Goal: Transaction & Acquisition: Book appointment/travel/reservation

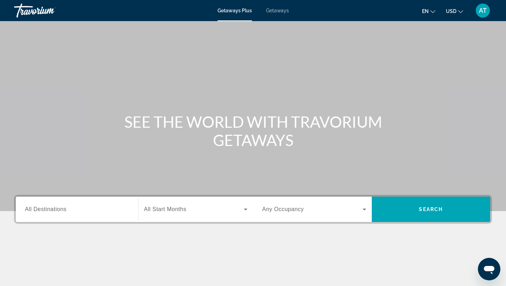
click at [284, 13] on div "Getaways Plus Getaways en English Español Français Italiano Português русский U…" at bounding box center [253, 10] width 506 height 18
click at [281, 11] on span "Getaways" at bounding box center [277, 11] width 23 height 6
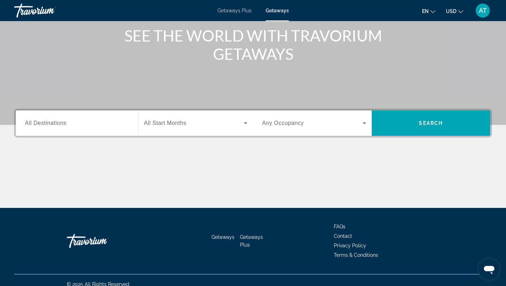
scroll to position [94, 0]
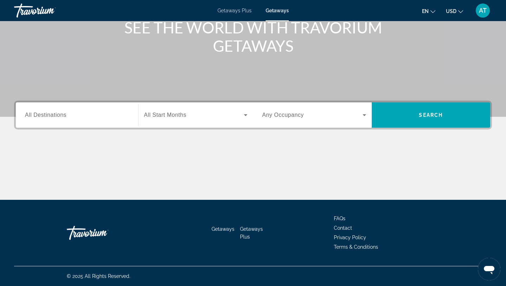
click at [86, 109] on div "Search widget" at bounding box center [77, 115] width 104 height 20
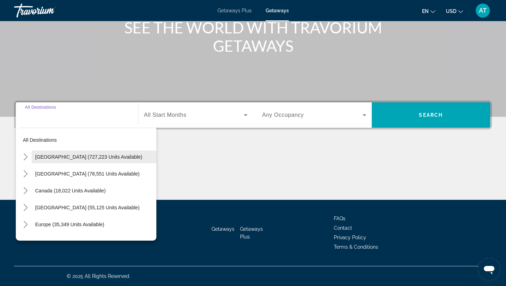
click at [63, 156] on span "[GEOGRAPHIC_DATA] (727,223 units available)" at bounding box center [88, 157] width 107 height 6
type input "**********"
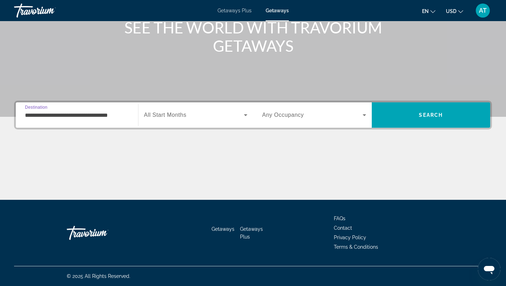
click at [168, 120] on div "Search widget" at bounding box center [196, 115] width 104 height 20
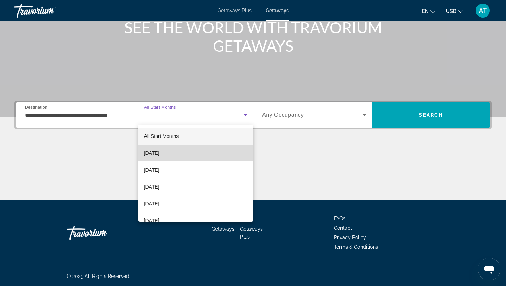
click at [159, 153] on span "[DATE]" at bounding box center [151, 153] width 15 height 8
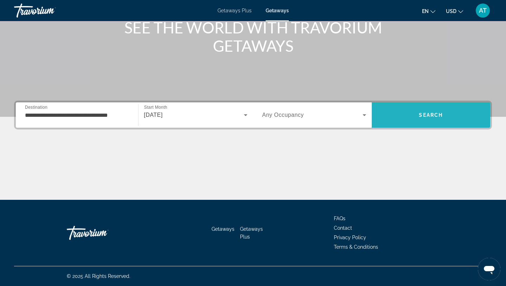
click at [405, 105] on span "Search" at bounding box center [431, 114] width 119 height 25
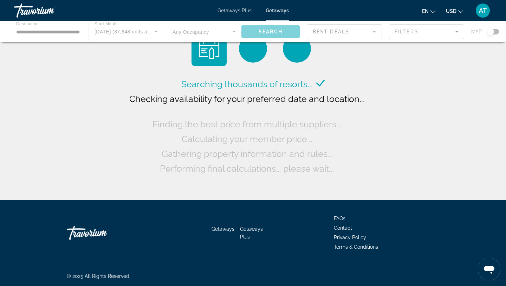
click at [66, 31] on div "Main content" at bounding box center [253, 31] width 506 height 21
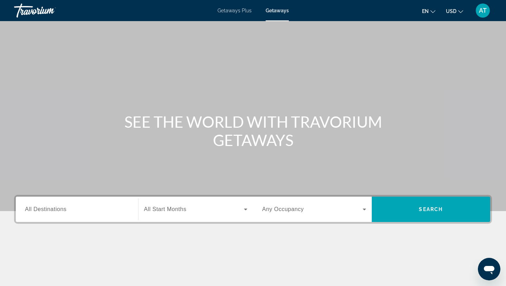
click at [91, 216] on div "Search widget" at bounding box center [77, 209] width 104 height 20
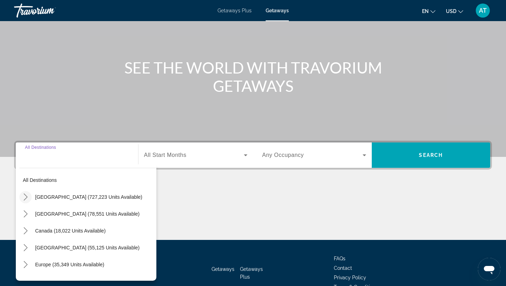
scroll to position [54, 0]
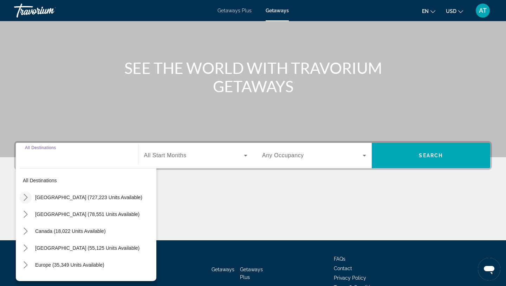
click at [22, 195] on icon "Toggle United States (727,223 units available) submenu" at bounding box center [25, 197] width 7 height 7
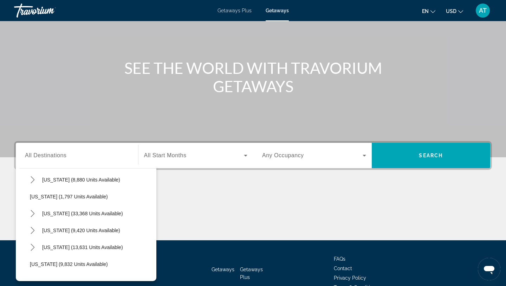
scroll to position [577, 0]
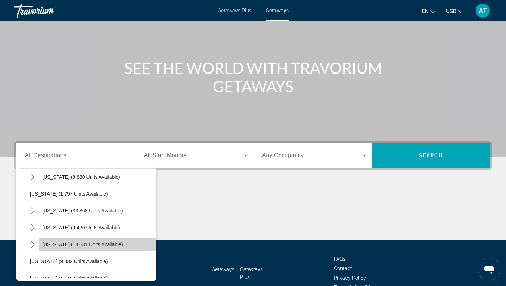
click at [54, 239] on span "Select destination: Texas (13,631 units available)" at bounding box center [98, 244] width 118 height 17
type input "**********"
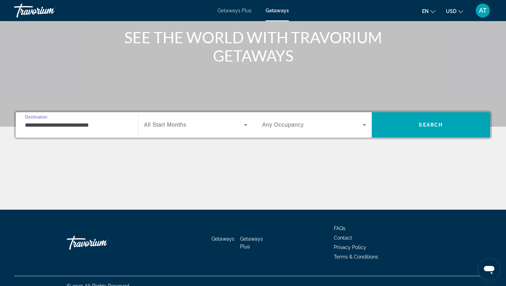
scroll to position [94, 0]
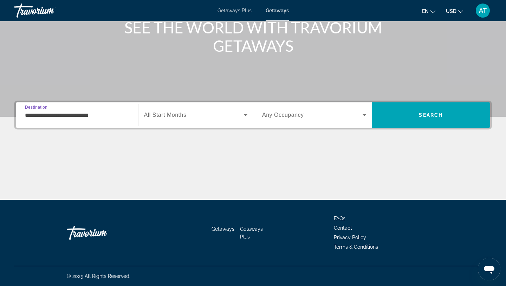
click at [209, 117] on span "Search widget" at bounding box center [194, 115] width 100 height 8
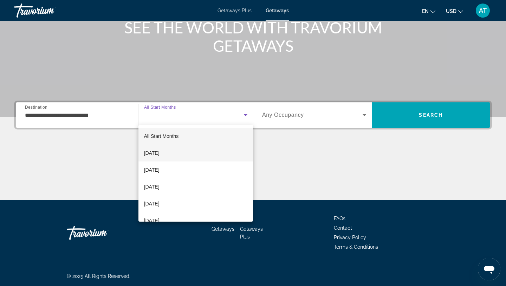
click at [182, 148] on mat-option "[DATE]" at bounding box center [195, 152] width 115 height 17
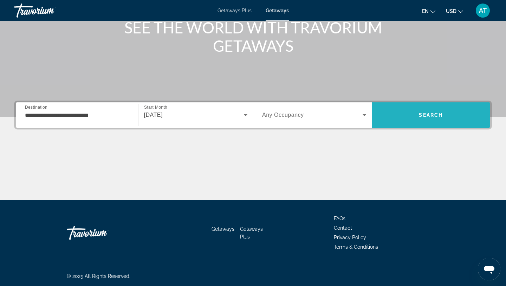
click at [418, 119] on span "Search" at bounding box center [431, 114] width 119 height 17
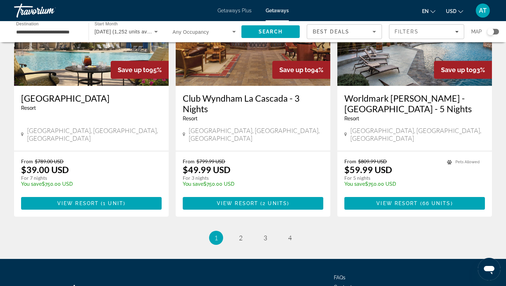
scroll to position [875, 0]
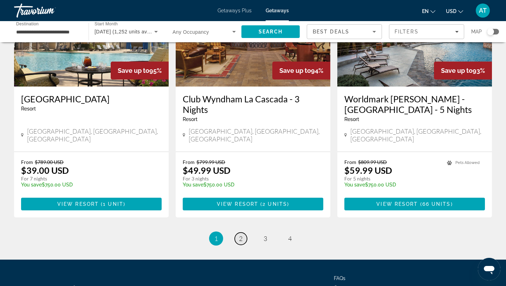
click at [238, 232] on link "page 2" at bounding box center [241, 238] width 12 height 12
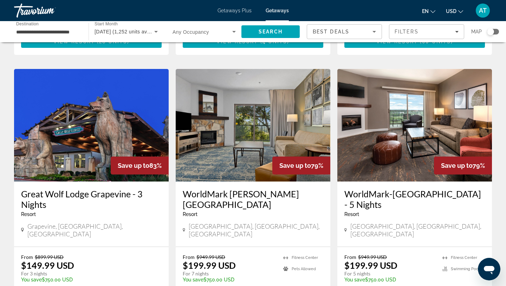
scroll to position [267, 0]
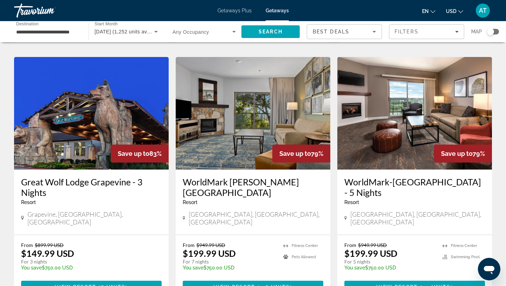
click at [86, 147] on img "Main content" at bounding box center [91, 113] width 155 height 112
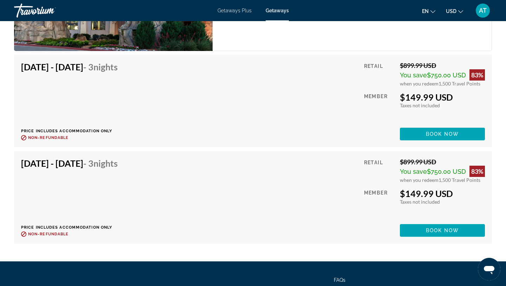
scroll to position [1198, 0]
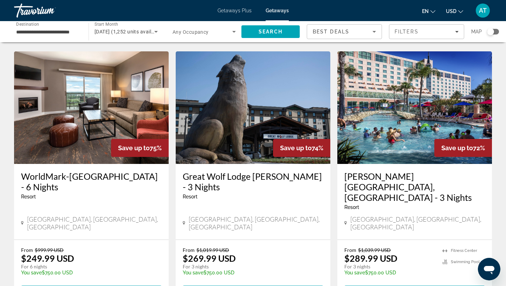
scroll to position [787, 0]
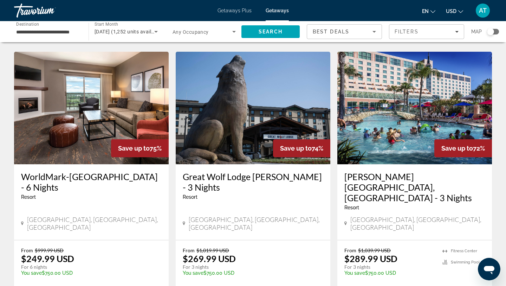
click at [210, 194] on div "Resort - This is an adults only resort" at bounding box center [253, 197] width 141 height 6
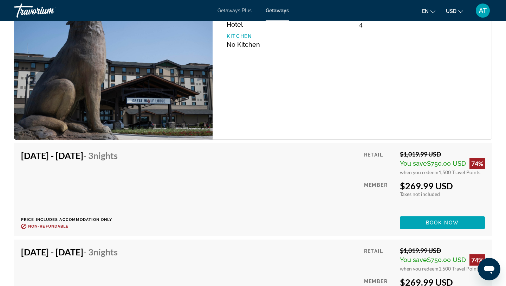
scroll to position [1078, 0]
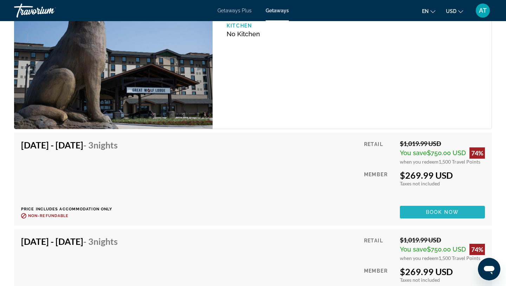
click at [443, 209] on span "Book now" at bounding box center [442, 212] width 33 height 6
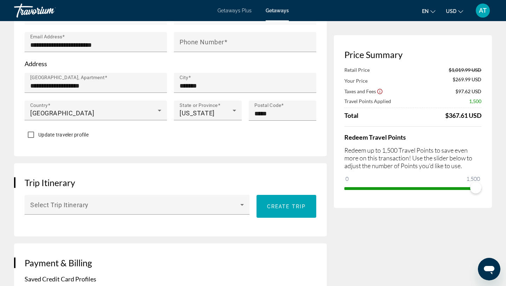
scroll to position [271, 0]
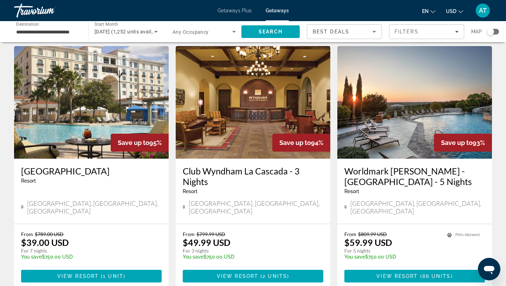
scroll to position [883, 0]
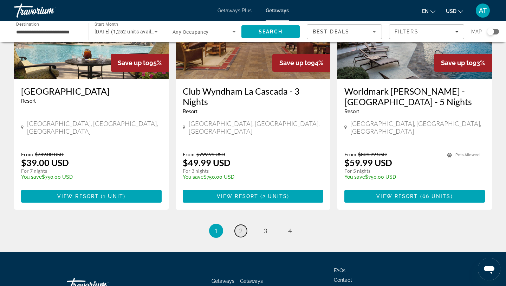
click at [238, 225] on link "page 2" at bounding box center [241, 231] width 12 height 12
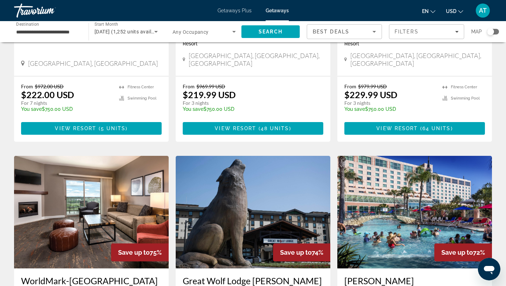
scroll to position [696, 0]
